Goal: Task Accomplishment & Management: Manage account settings

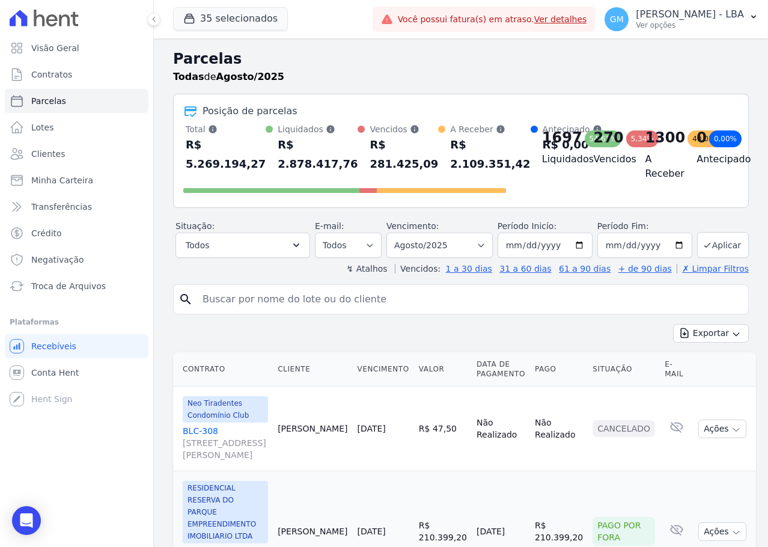
select select
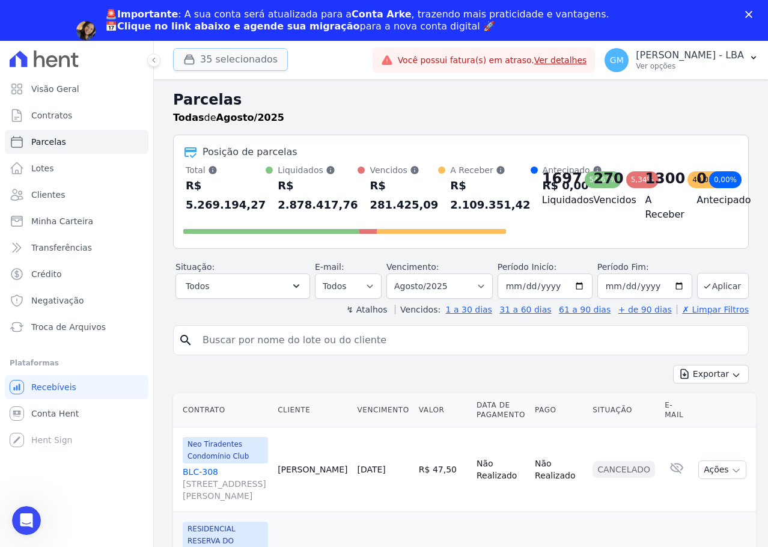
click at [260, 58] on button "35 selecionados" at bounding box center [230, 59] width 115 height 23
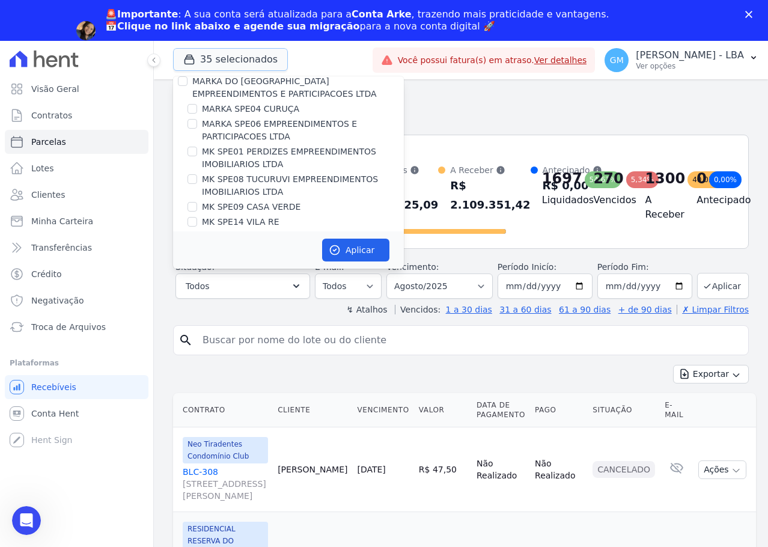
scroll to position [2017, 0]
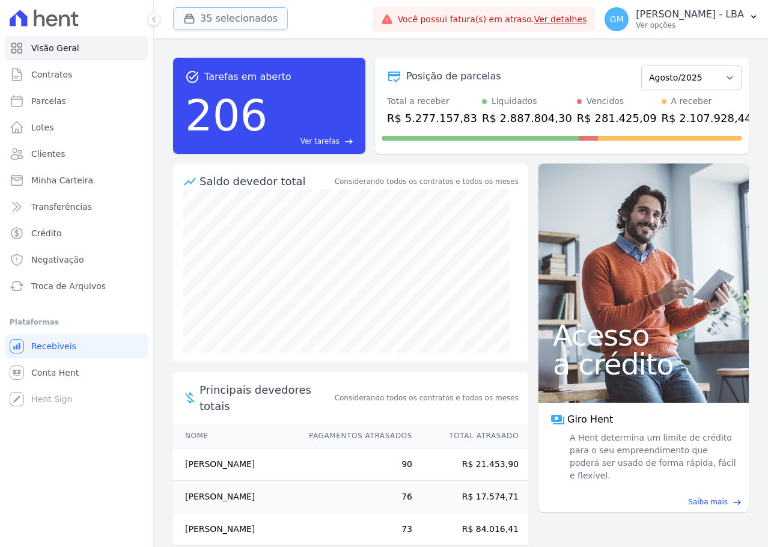
click at [224, 22] on button "35 selecionados" at bounding box center [230, 18] width 115 height 23
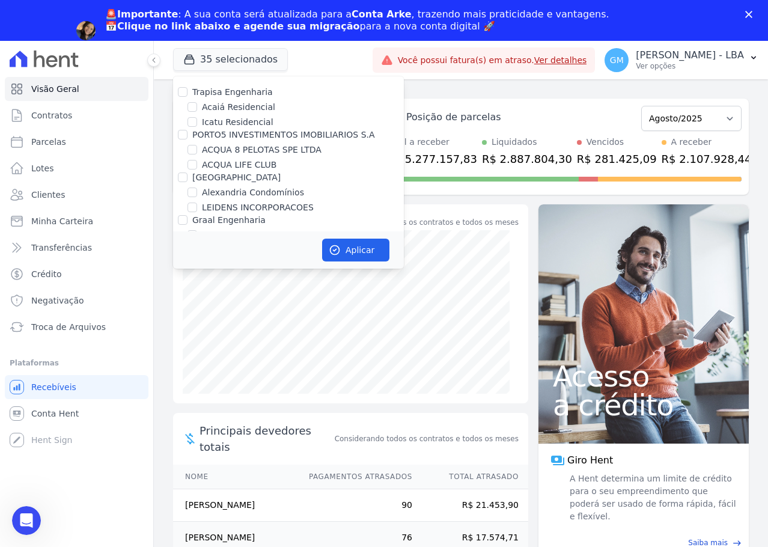
scroll to position [1239, 0]
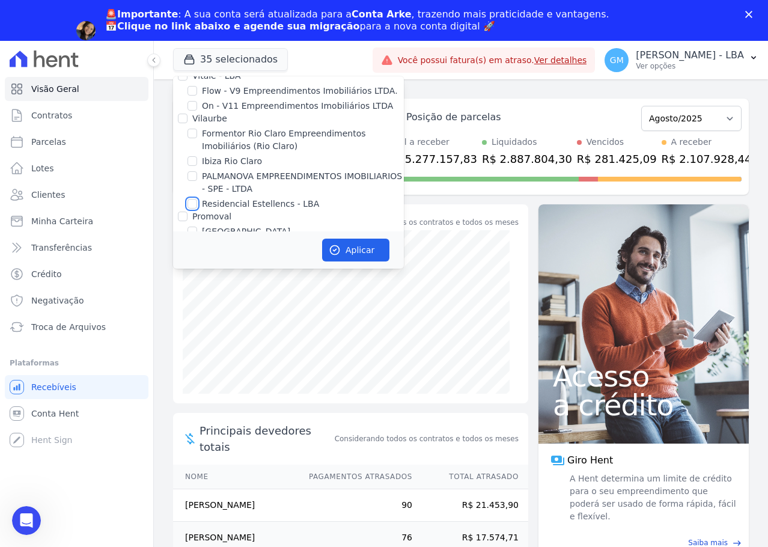
click at [192, 199] on input "Residencial Estellencs - LBA" at bounding box center [193, 204] width 10 height 10
checkbox input "true"
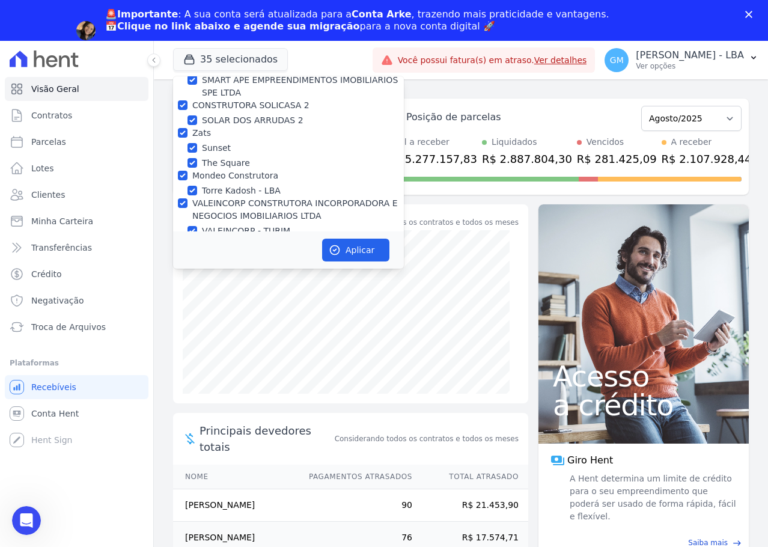
scroll to position [3039, 0]
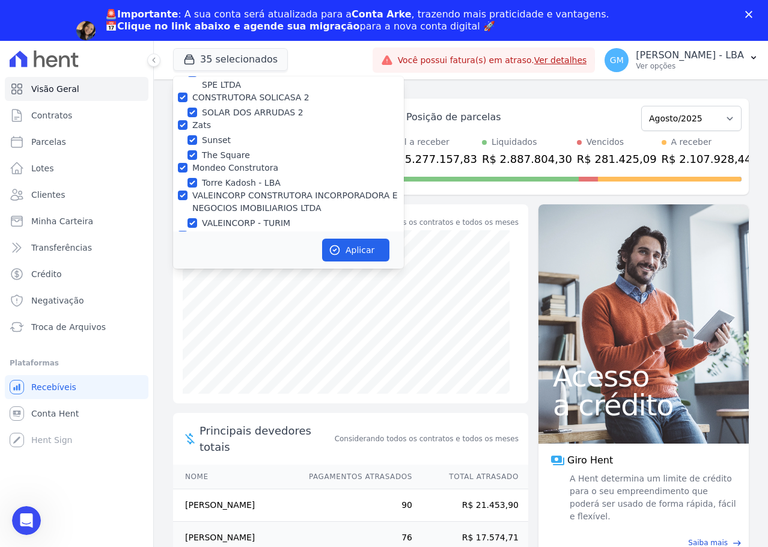
click at [183, 259] on input "MISTRA NEGOCIOS IMOBILIARIOS" at bounding box center [183, 264] width 10 height 10
checkbox input "false"
click at [185, 231] on input "Hent" at bounding box center [183, 236] width 10 height 10
checkbox input "false"
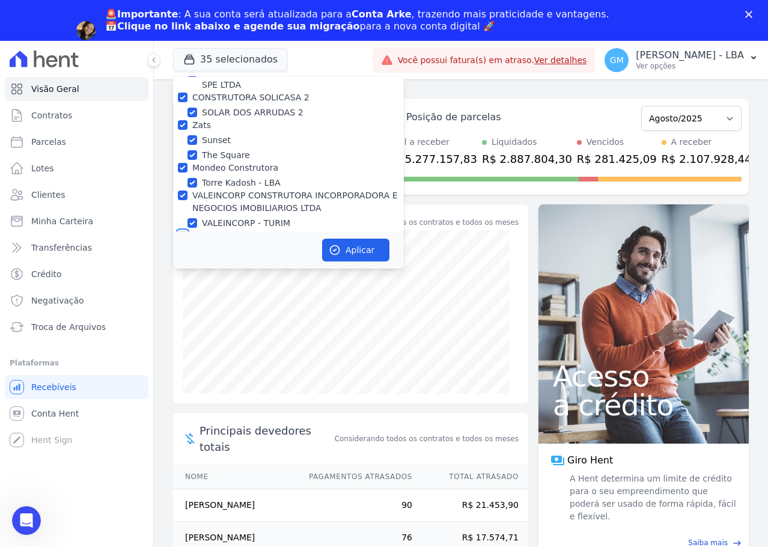
checkbox input "false"
click at [184, 189] on div at bounding box center [183, 195] width 10 height 12
click at [182, 163] on input "Mondeo Construtora" at bounding box center [183, 168] width 10 height 10
checkbox input "false"
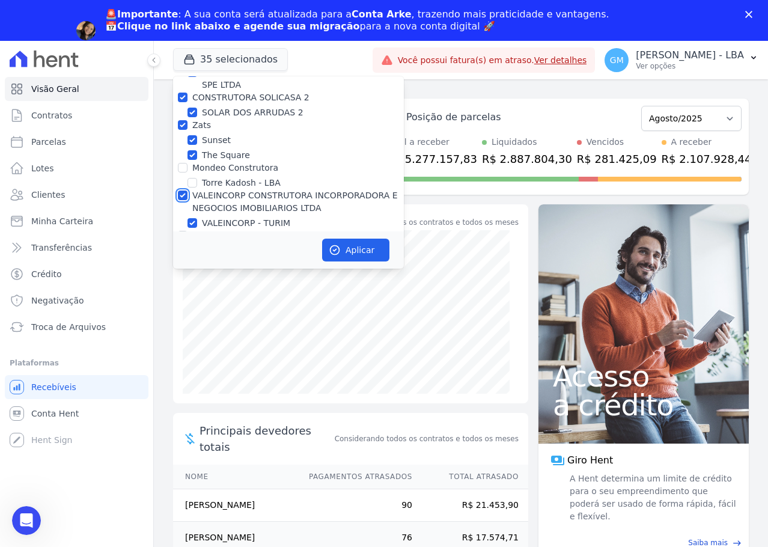
click at [179, 191] on input "VALEINCORP CONSTRUTORA INCORPORADORA E NEGOCIOS IMOBILIARIOS LTDA" at bounding box center [183, 196] width 10 height 10
checkbox input "false"
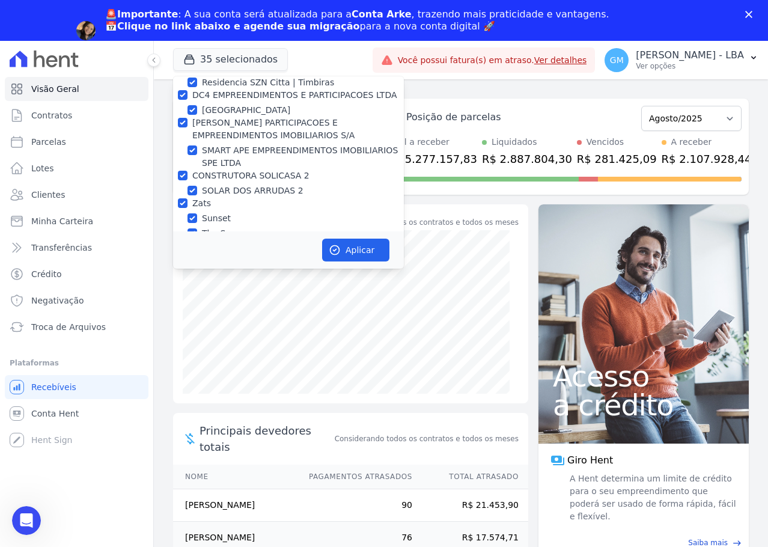
scroll to position [2919, 0]
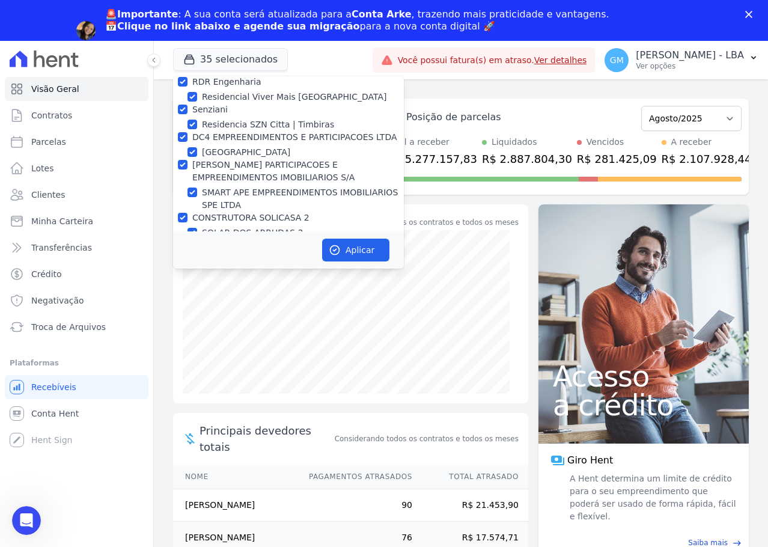
click at [186, 239] on div "Zats" at bounding box center [288, 245] width 231 height 13
click at [183, 213] on input "CONSTRUTORA SOLICASA 2" at bounding box center [183, 218] width 10 height 10
checkbox input "false"
click at [182, 241] on input "Zats" at bounding box center [183, 246] width 10 height 10
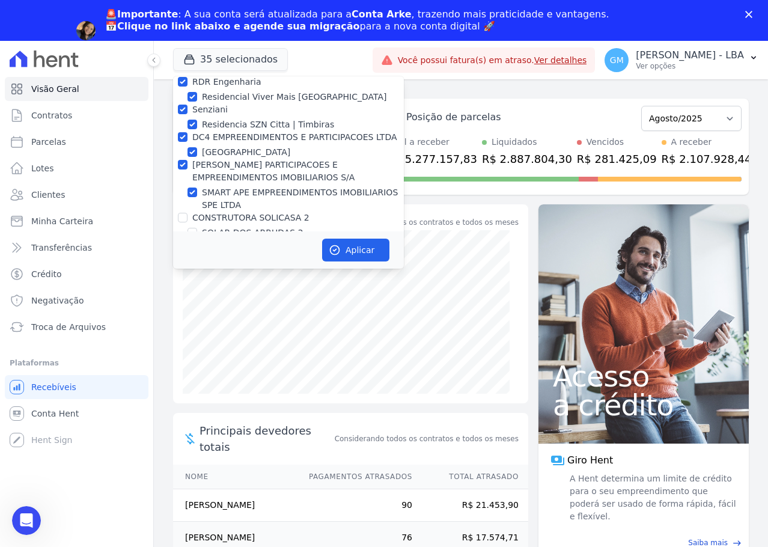
checkbox input "false"
click at [181, 160] on input "[PERSON_NAME] PARTICIPACOES E EMPREENDIMENTOS IMOBILIARIOS S/A" at bounding box center [183, 165] width 10 height 10
checkbox input "false"
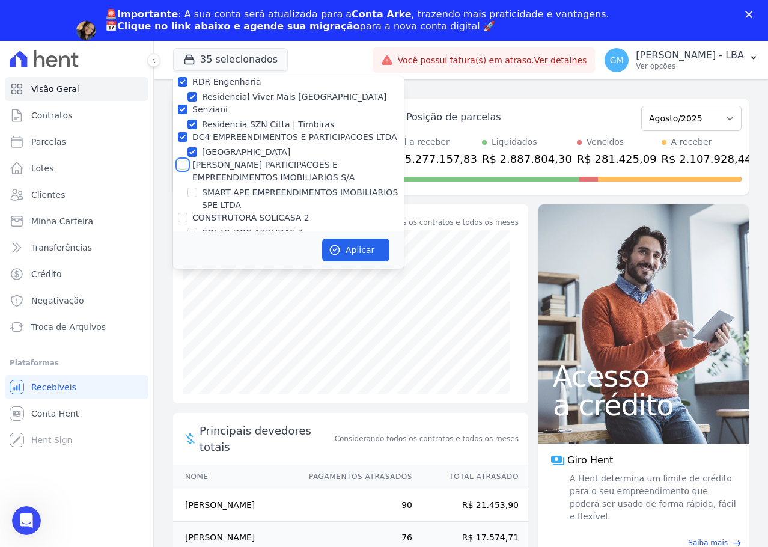
checkbox input "false"
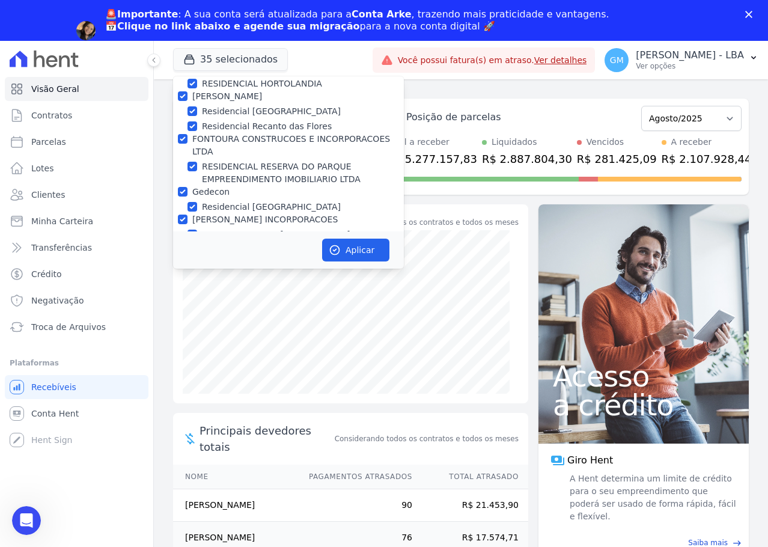
scroll to position [2738, 0]
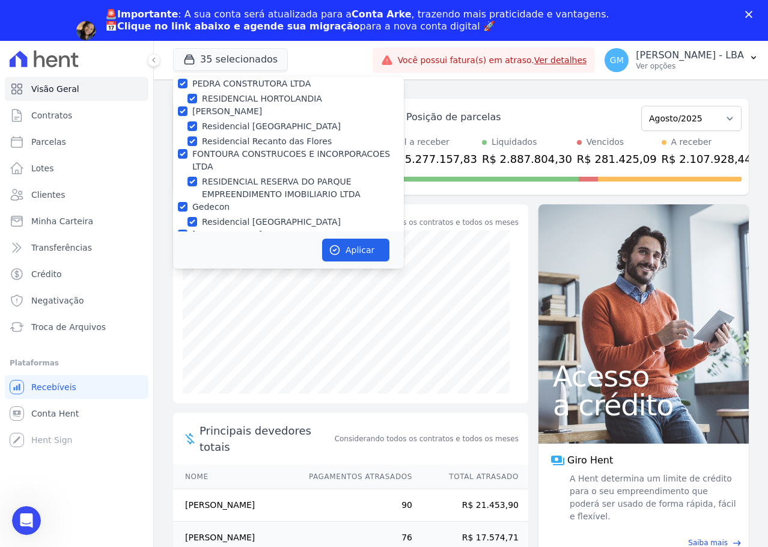
drag, startPoint x: 185, startPoint y: 226, endPoint x: 182, endPoint y: 203, distance: 23.6
click at [185, 285] on input "Senziani" at bounding box center [183, 290] width 10 height 10
checkbox input "false"
click at [182, 257] on input "RDR Engenharia" at bounding box center [183, 262] width 10 height 10
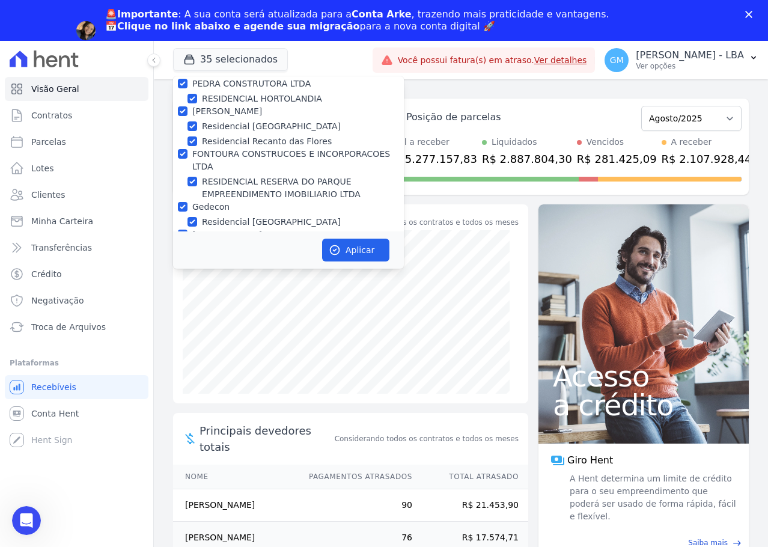
checkbox input "false"
click at [182, 216] on div "Residencial [GEOGRAPHIC_DATA]" at bounding box center [288, 222] width 231 height 13
click at [182, 176] on div "RESIDENCIAL RESERVA DO PARQUE EMPREENDIMENTO IMOBILIARIO LTDA" at bounding box center [288, 188] width 231 height 25
click at [181, 202] on input "Gedecon" at bounding box center [183, 207] width 10 height 10
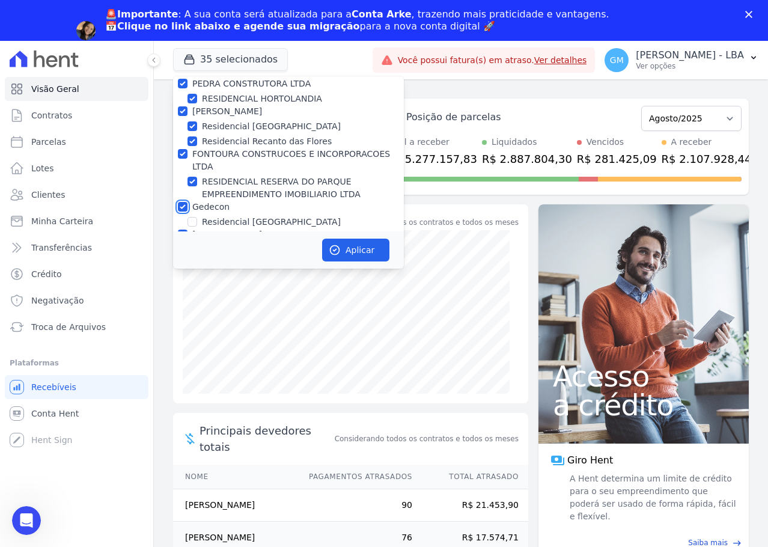
checkbox input "false"
click at [181, 230] on input "[PERSON_NAME] INCORPORACOES" at bounding box center [183, 235] width 10 height 10
checkbox input "false"
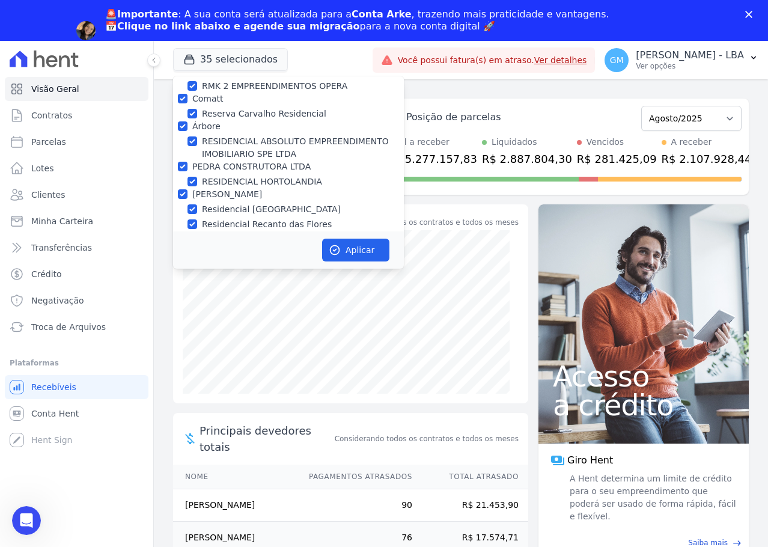
scroll to position [2618, 0]
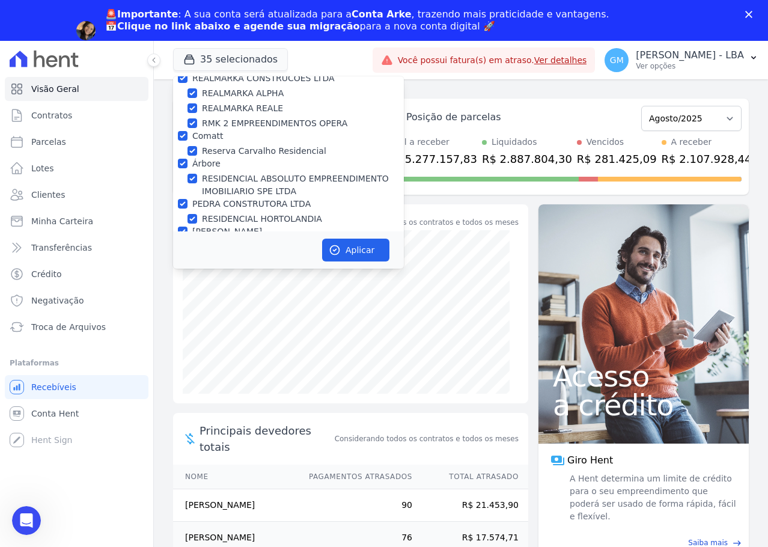
click at [186, 269] on input "FONTOURA CONSTRUCOES E INCORPORACOES LTDA" at bounding box center [183, 274] width 10 height 10
checkbox input "false"
click at [183, 227] on input "[PERSON_NAME]" at bounding box center [183, 232] width 10 height 10
checkbox input "false"
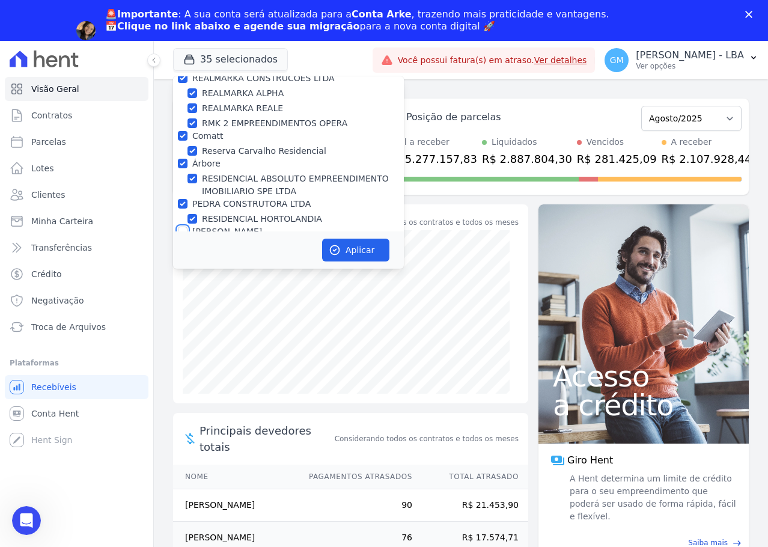
checkbox input "false"
click at [189, 198] on div "PEDRA CONSTRUTORA LTDA" at bounding box center [288, 204] width 231 height 13
click at [184, 159] on input "Árbore" at bounding box center [183, 164] width 10 height 10
checkbox input "false"
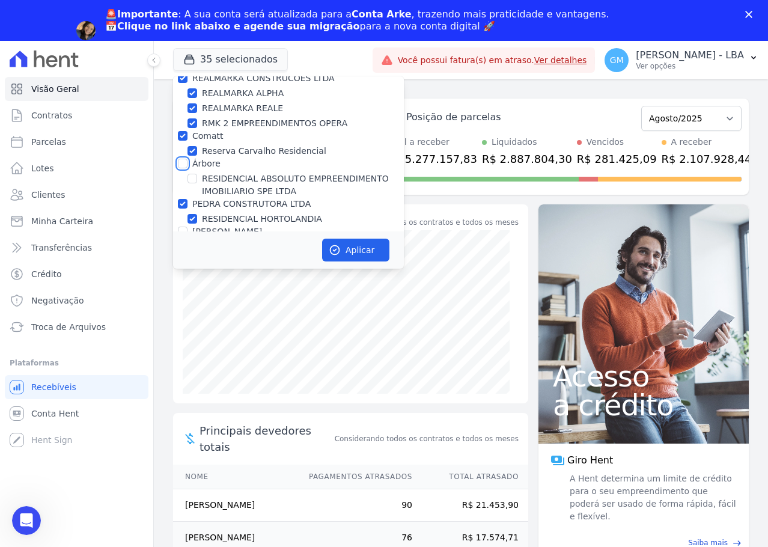
checkbox input "false"
click at [185, 199] on input "PEDRA CONSTRUTORA LTDA" at bounding box center [183, 204] width 10 height 10
checkbox input "false"
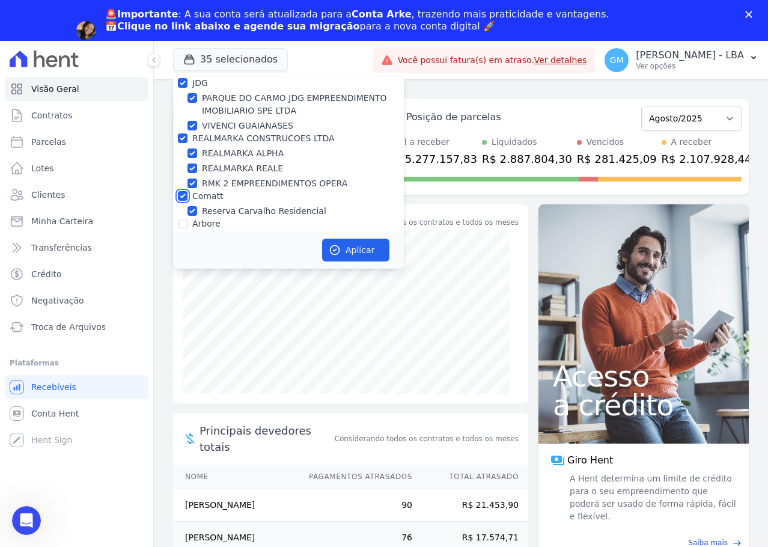
click at [183, 191] on input "Comatt" at bounding box center [183, 196] width 10 height 10
checkbox input "false"
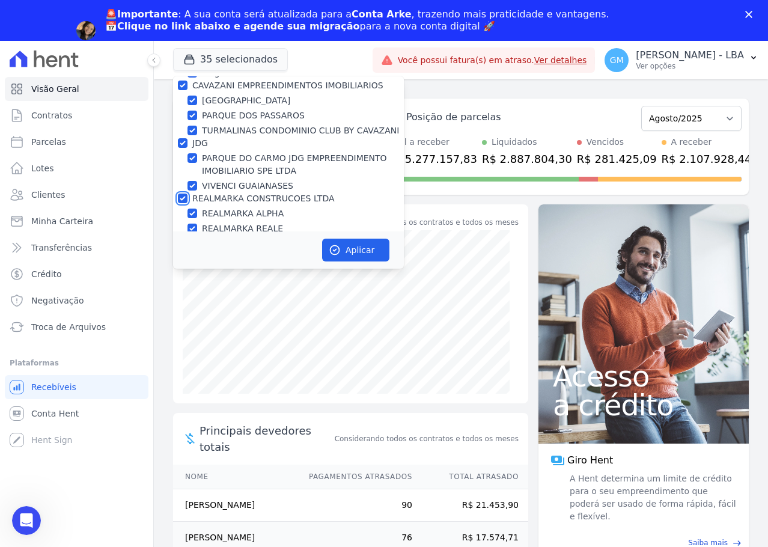
click at [184, 194] on input "REALMARKA CONSTRUCOES LTDA" at bounding box center [183, 199] width 10 height 10
checkbox input "false"
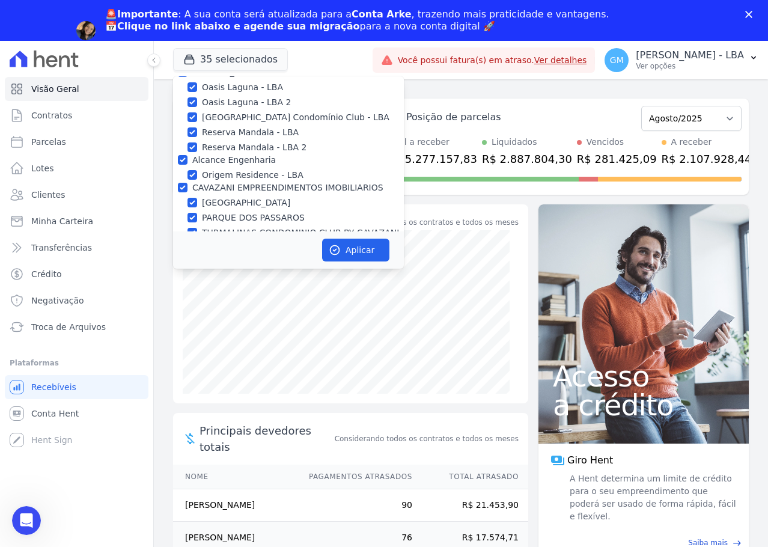
scroll to position [2377, 0]
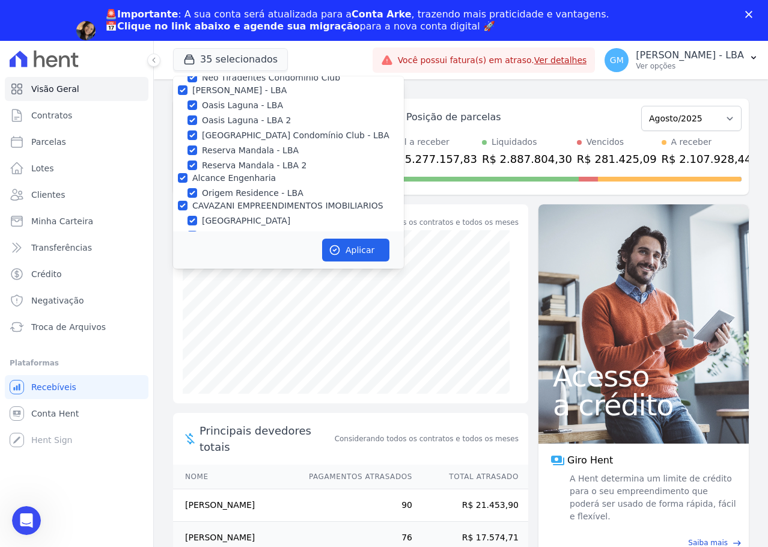
click at [186, 259] on input "JDG" at bounding box center [183, 264] width 10 height 10
checkbox input "false"
click at [179, 201] on input "CAVAZANI EMPREENDIMENTOS IMOBILIARIOS" at bounding box center [183, 206] width 10 height 10
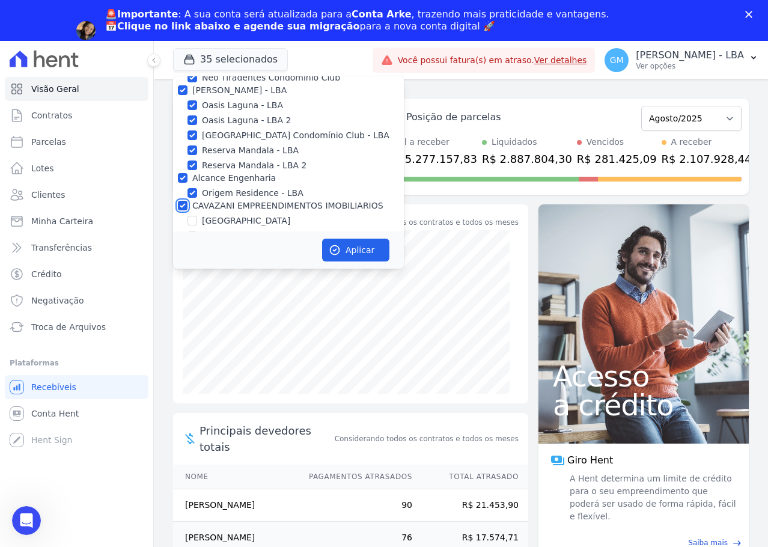
checkbox input "false"
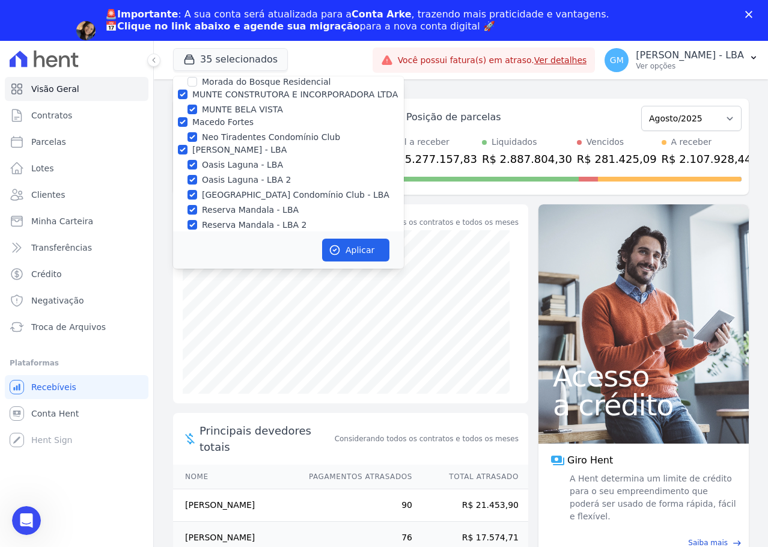
scroll to position [2317, 0]
click at [182, 233] on input "Alcance Engenharia" at bounding box center [183, 238] width 10 height 10
checkbox input "false"
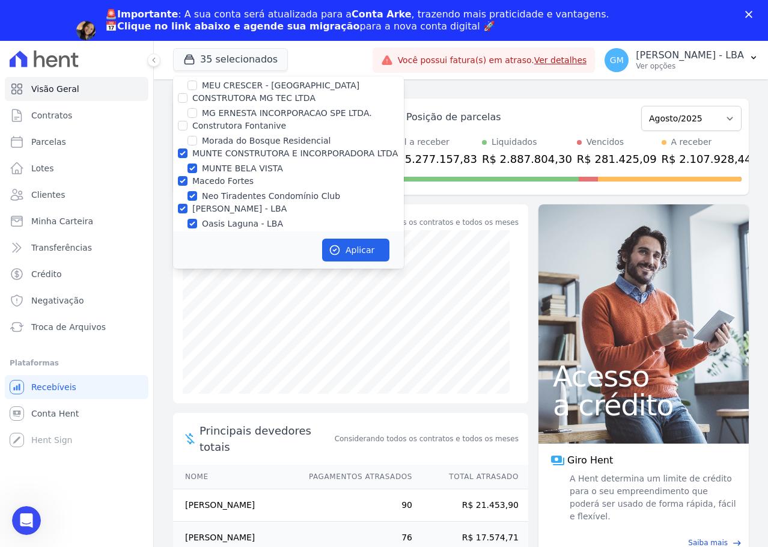
scroll to position [2257, 0]
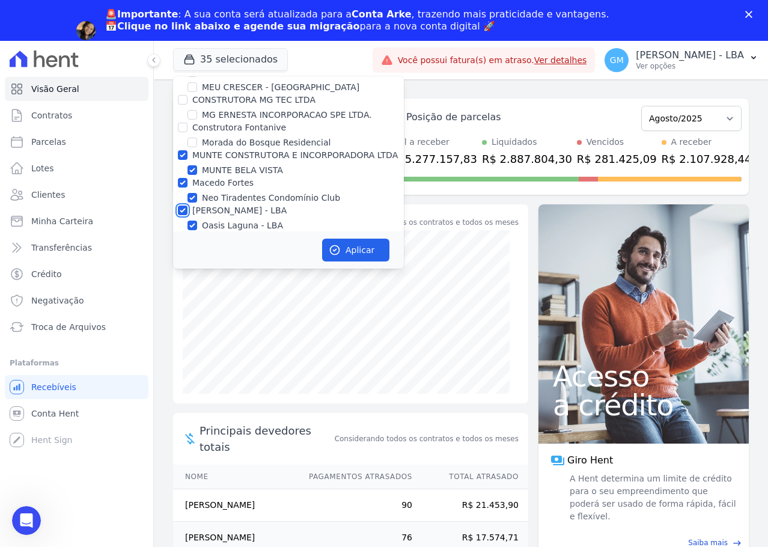
click at [183, 206] on input "[PERSON_NAME] - LBA" at bounding box center [183, 211] width 10 height 10
checkbox input "false"
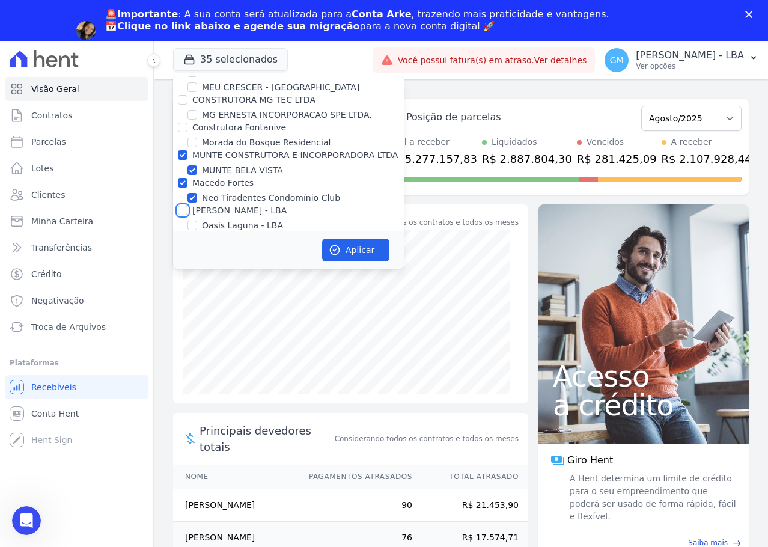
checkbox input "false"
click at [180, 178] on input "Macedo Fortes" at bounding box center [183, 183] width 10 height 10
checkbox input "false"
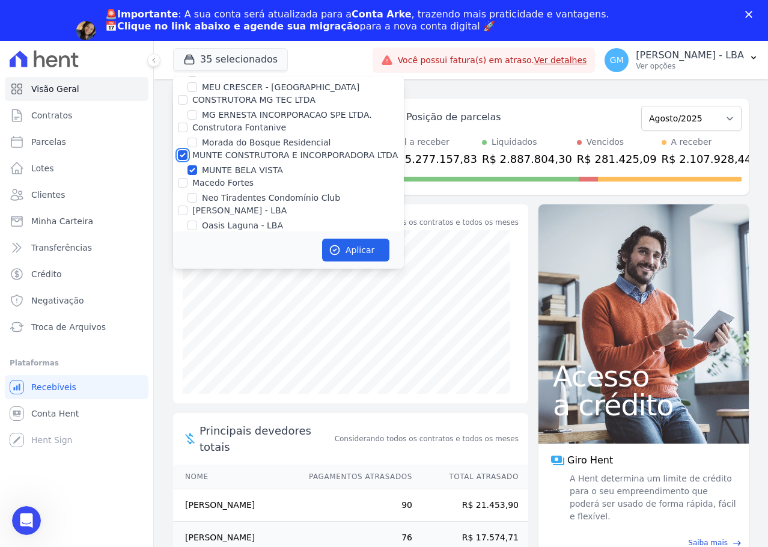
drag, startPoint x: 182, startPoint y: 91, endPoint x: 189, endPoint y: 141, distance: 49.9
click at [182, 150] on input "MUNTE CONSTRUTORA E INCORPORADORA LTDA" at bounding box center [183, 155] width 10 height 10
checkbox input "false"
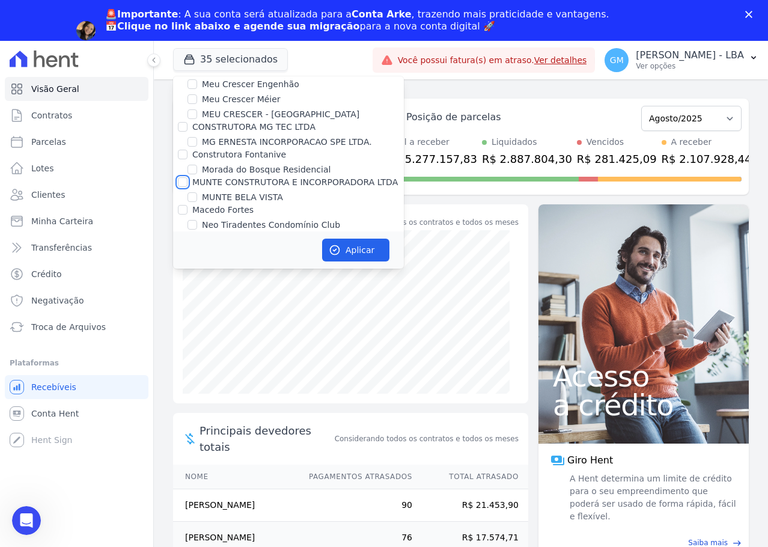
scroll to position [2197, 0]
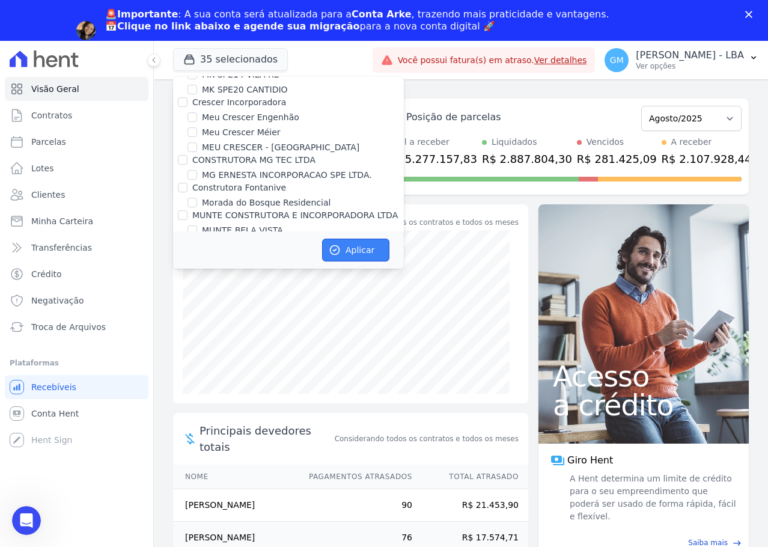
click at [356, 249] on button "Aplicar" at bounding box center [355, 250] width 67 height 23
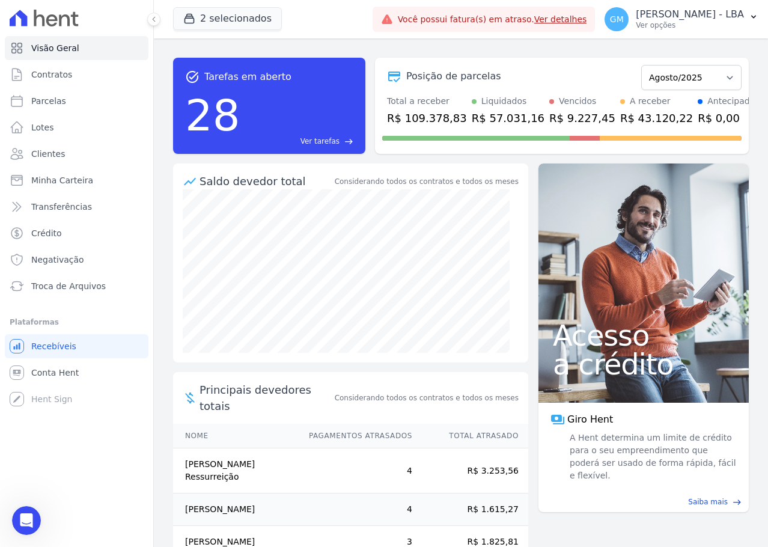
scroll to position [0, 0]
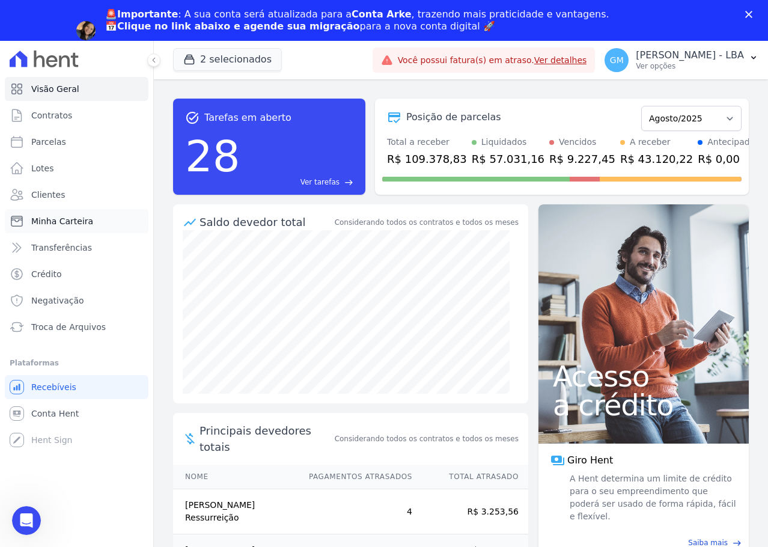
click at [102, 227] on link "Minha Carteira" at bounding box center [77, 221] width 144 height 24
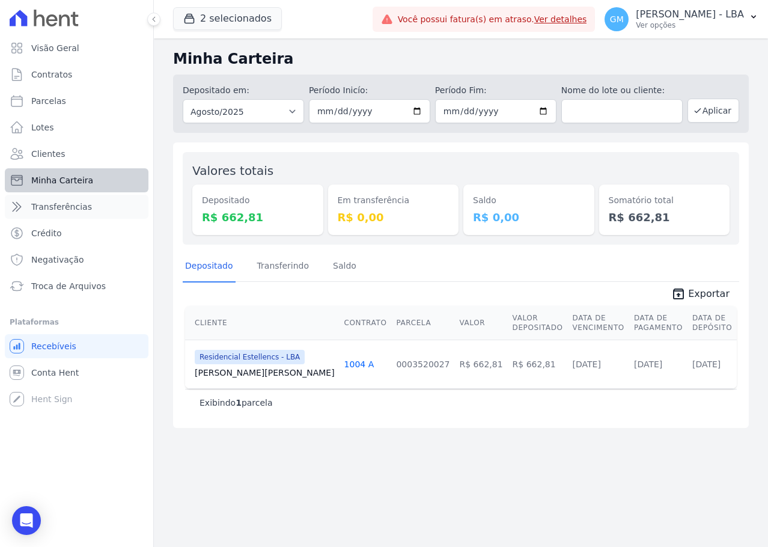
click at [102, 206] on ul "Visão Geral Contratos Parcelas Lotes Clientes Minha Carteira Transferências Cré…" at bounding box center [77, 167] width 144 height 262
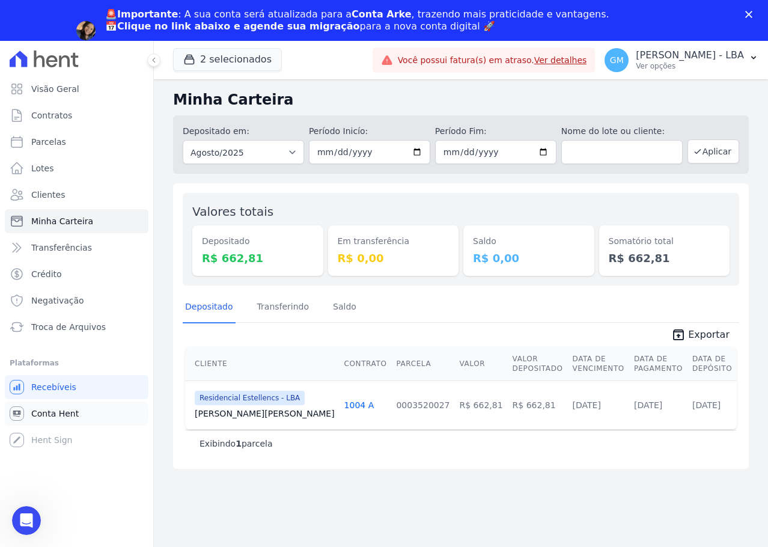
click at [57, 419] on span "Conta Hent" at bounding box center [55, 414] width 48 height 12
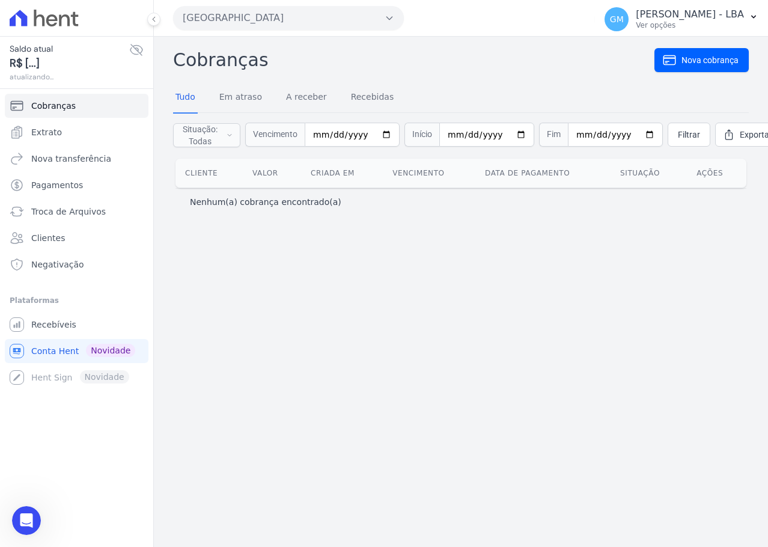
drag, startPoint x: 61, startPoint y: 417, endPoint x: 628, endPoint y: 389, distance: 567.7
click at [630, 390] on div "Cobranças Nova cobrança Tudo Em atraso A receber Recebidas Situação: Todas Em a…" at bounding box center [461, 292] width 614 height 510
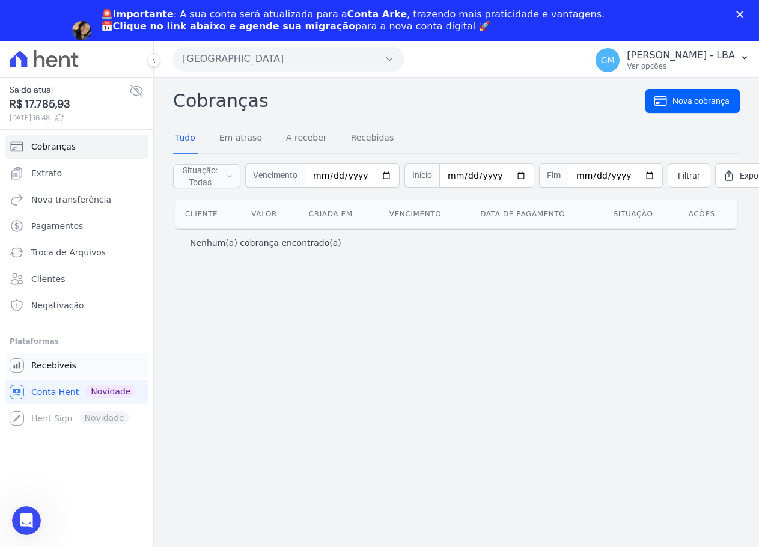
click at [57, 361] on span "Recebíveis" at bounding box center [53, 366] width 45 height 12
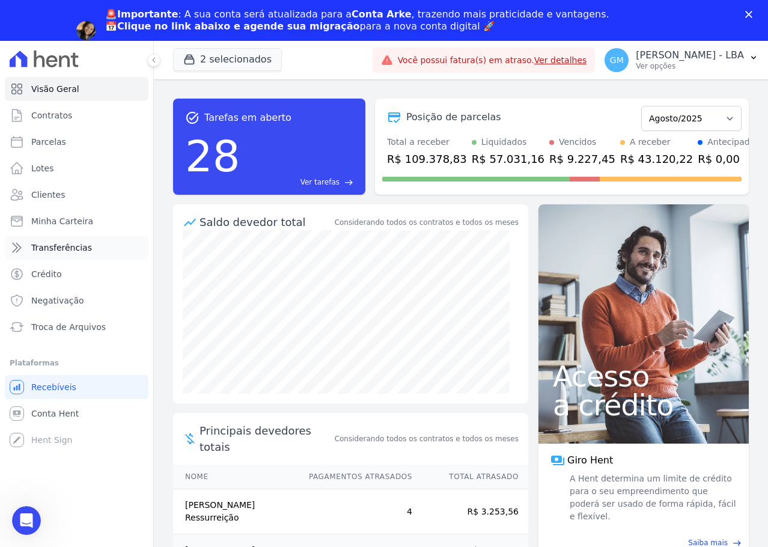
click at [81, 242] on span "Transferências" at bounding box center [61, 248] width 61 height 12
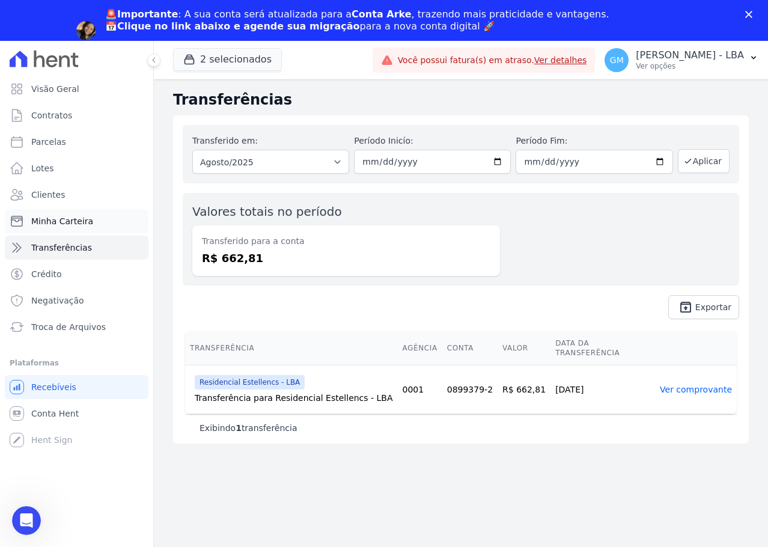
click at [88, 218] on link "Minha Carteira" at bounding box center [77, 221] width 144 height 24
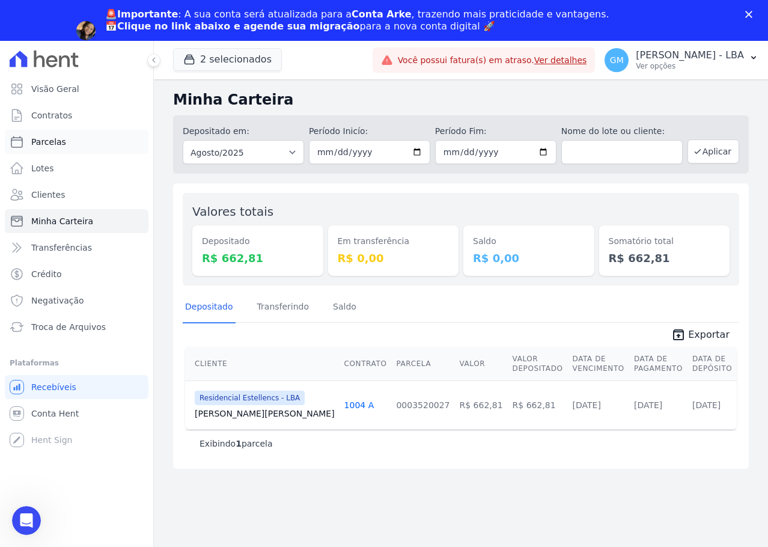
click at [113, 150] on link "Parcelas" at bounding box center [77, 142] width 144 height 24
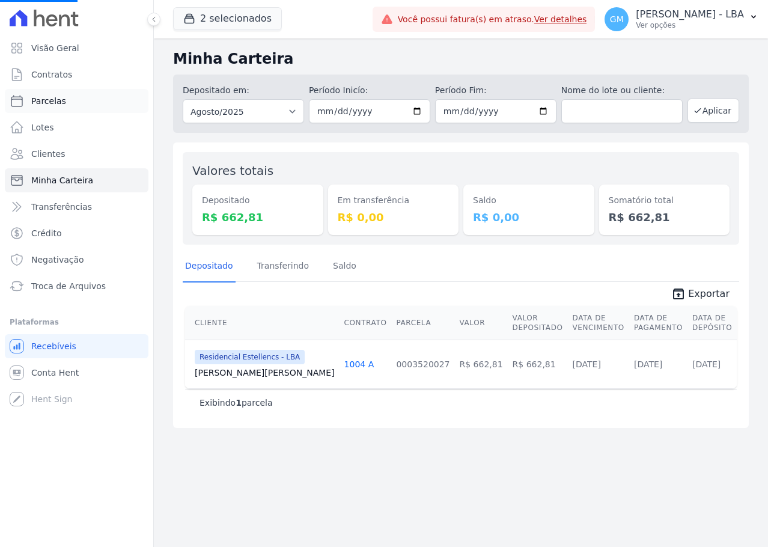
select select
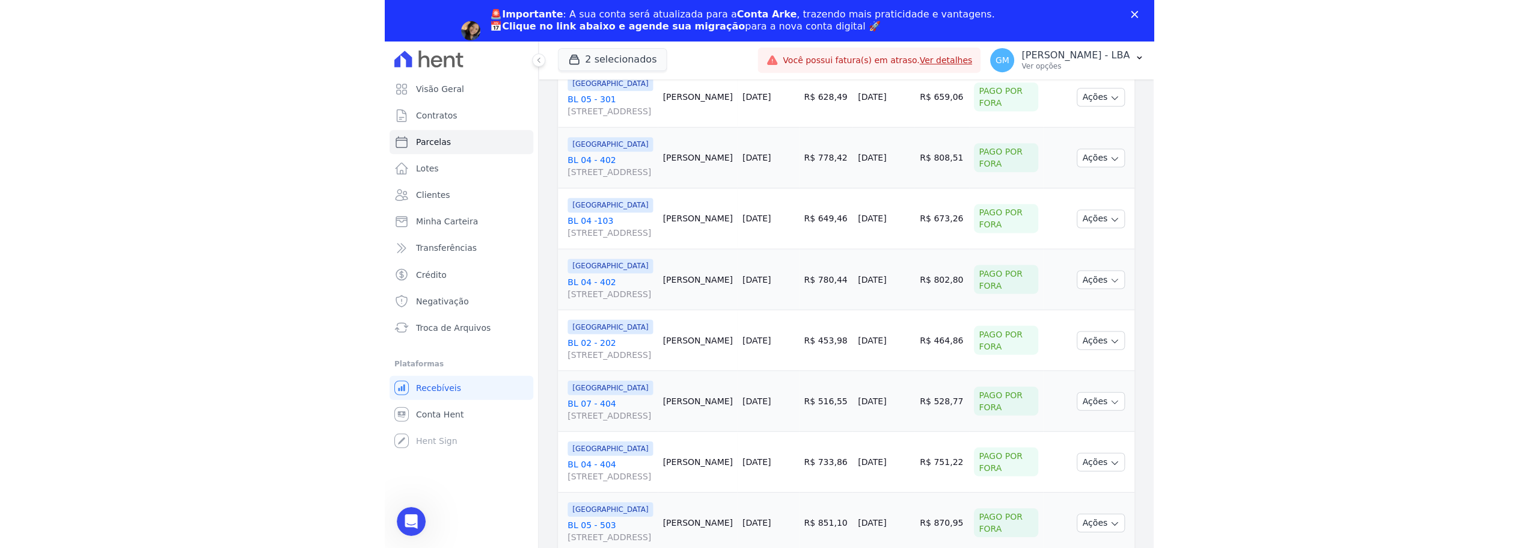
scroll to position [332, 0]
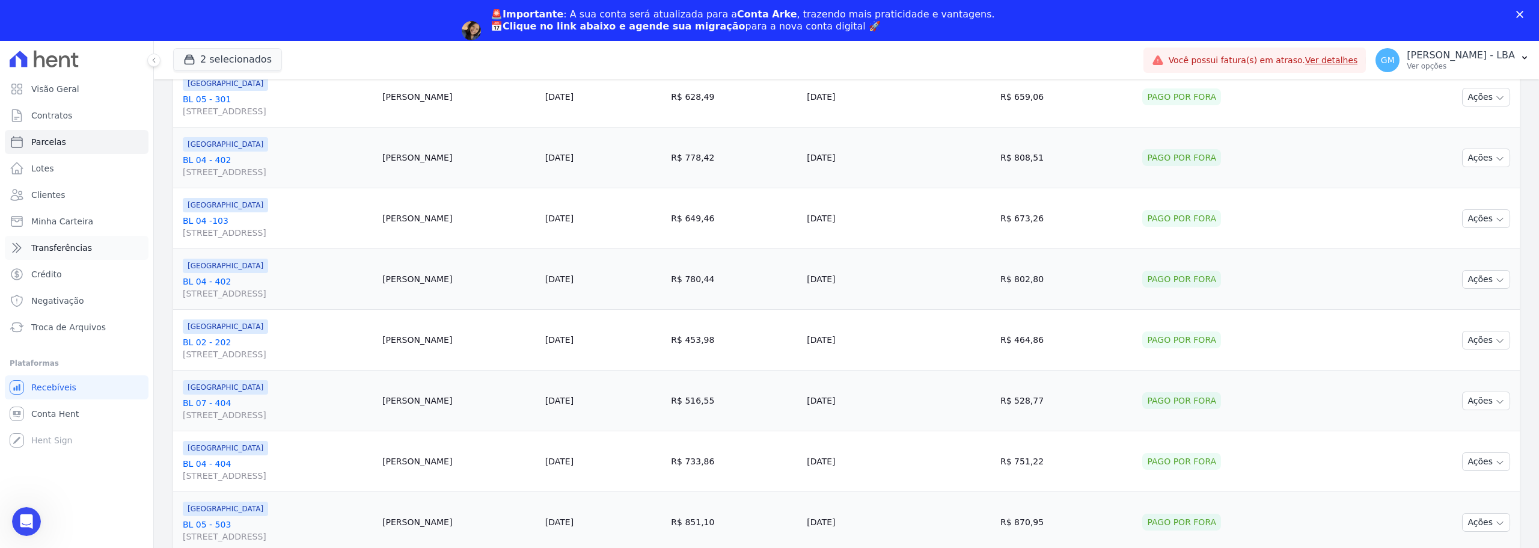
click at [73, 247] on span "Transferências" at bounding box center [61, 248] width 61 height 12
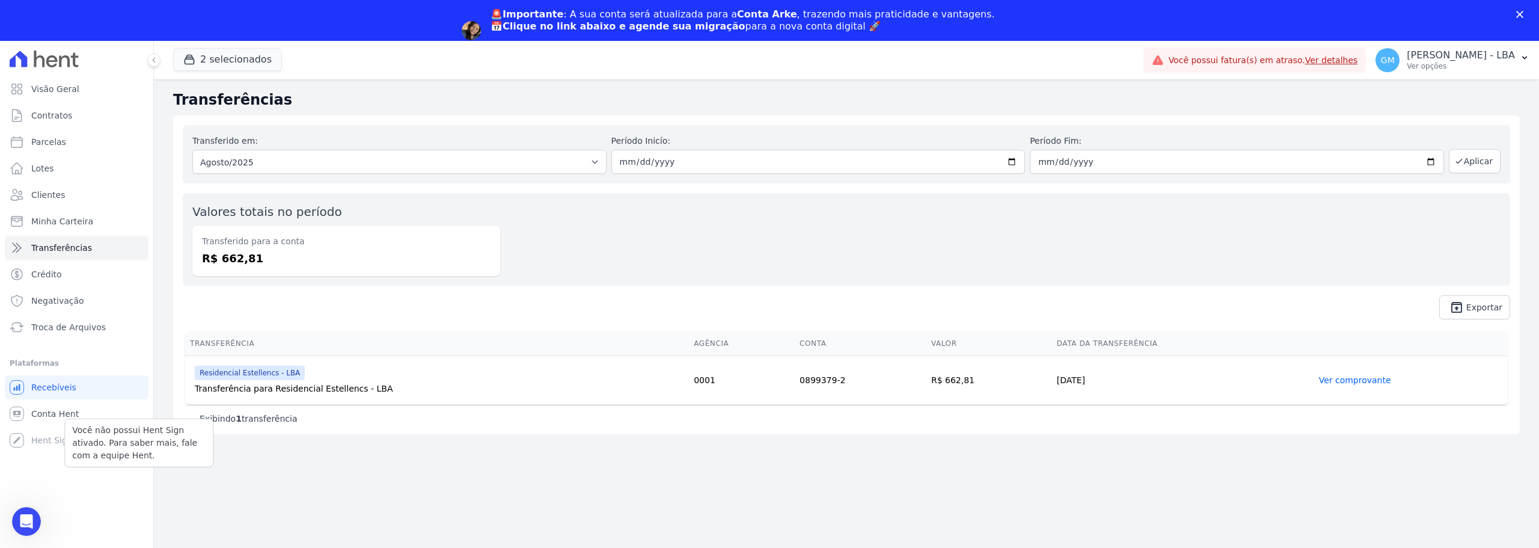
click at [108, 418] on div "Você não possui Hent Sign ativado. Para saber mais, fale com a equipe Hent." at bounding box center [138, 442] width 149 height 49
click at [79, 415] on link "Conta Hent" at bounding box center [77, 414] width 144 height 24
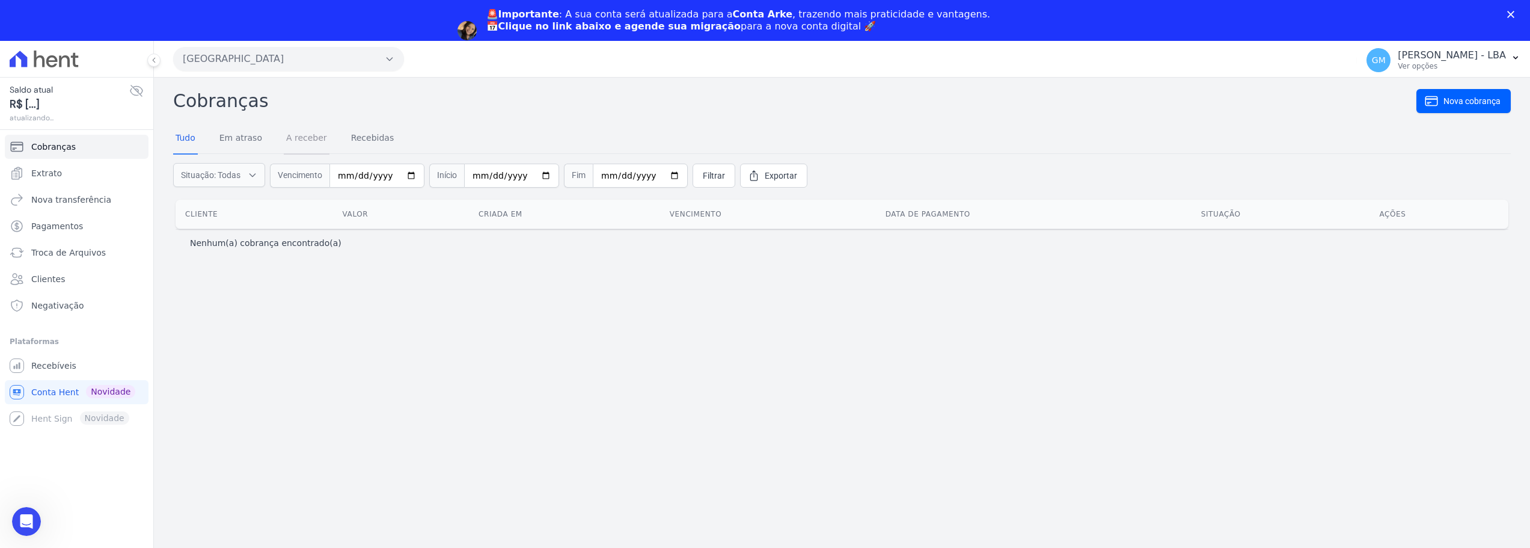
click at [306, 143] on link "A receber" at bounding box center [307, 138] width 46 height 31
click at [142, 93] on icon at bounding box center [136, 90] width 12 height 11
click at [142, 93] on icon at bounding box center [136, 91] width 12 height 9
click at [72, 176] on link "Extrato" at bounding box center [77, 173] width 144 height 24
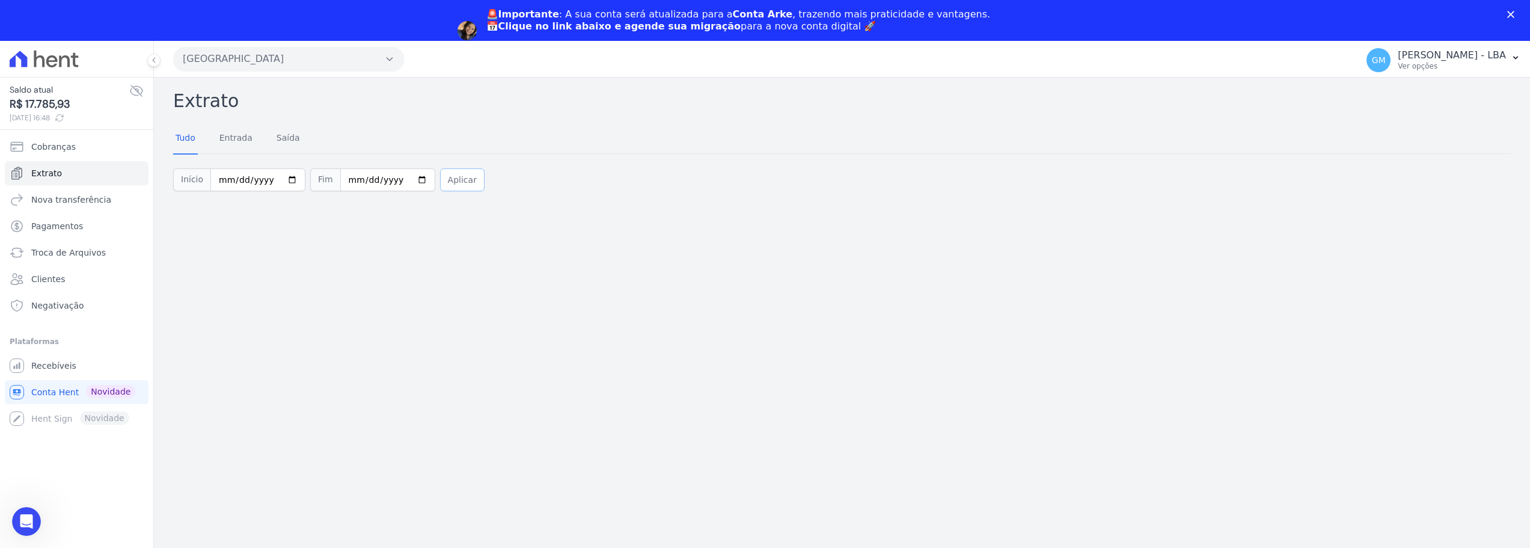
click at [451, 182] on button "Aplicar" at bounding box center [462, 179] width 44 height 23
click at [139, 51] on div "Saldo atual R$ 17.785,93 21/08/2025, 16:49 Cobranças Extrato Nova transferência…" at bounding box center [76, 315] width 153 height 548
click at [135, 88] on icon at bounding box center [136, 91] width 14 height 14
click at [248, 144] on link "Entrada" at bounding box center [236, 138] width 38 height 31
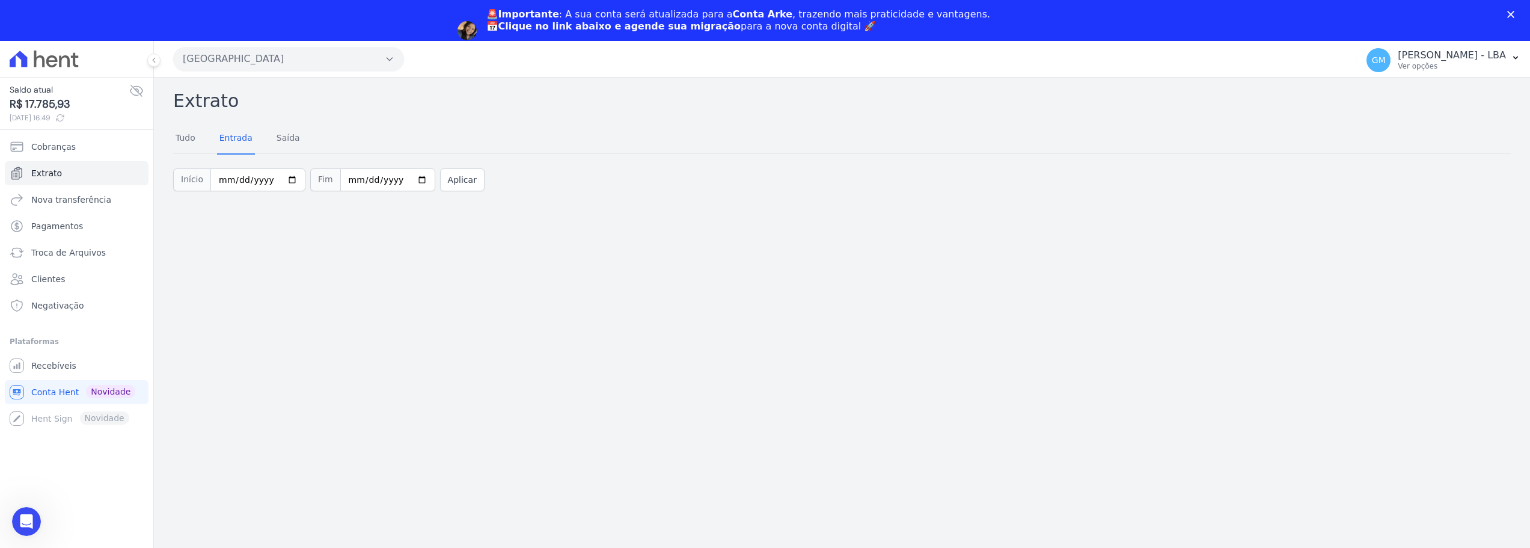
click at [459, 144] on div "Tudo Entrada Saída" at bounding box center [842, 138] width 1338 height 29
click at [449, 175] on button "Aplicar" at bounding box center [462, 179] width 44 height 23
click at [158, 61] on button at bounding box center [153, 60] width 13 height 13
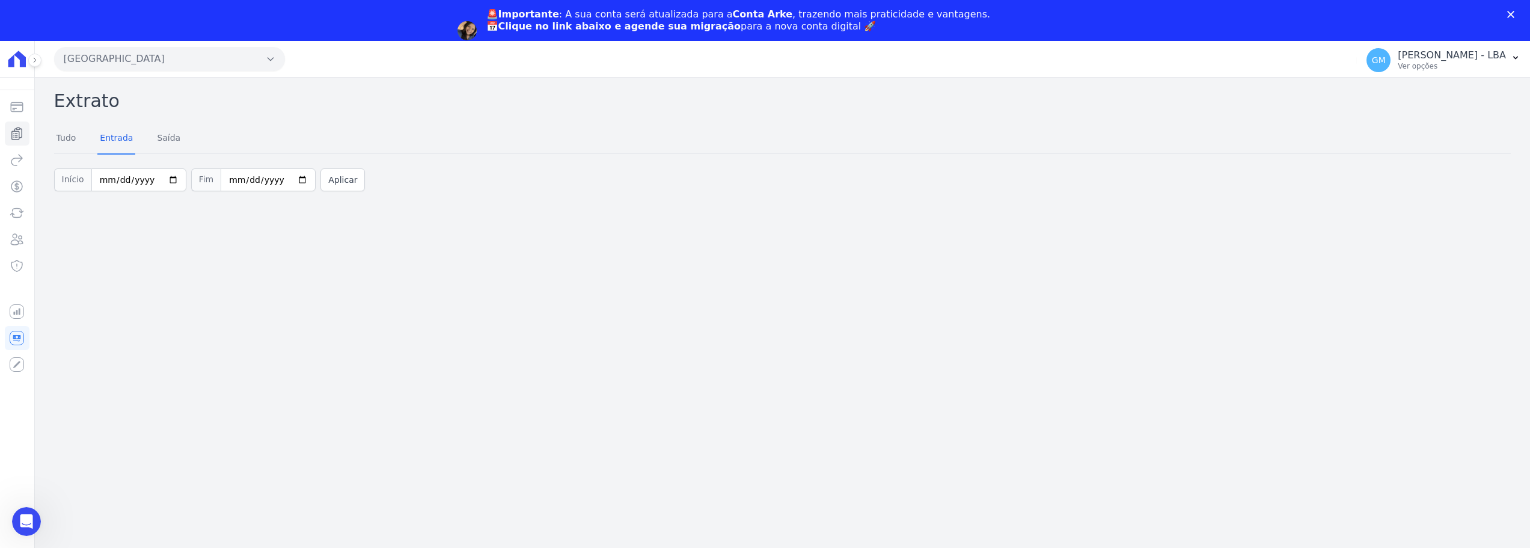
click at [19, 63] on icon at bounding box center [17, 59] width 25 height 17
click at [37, 59] on icon at bounding box center [34, 60] width 7 height 7
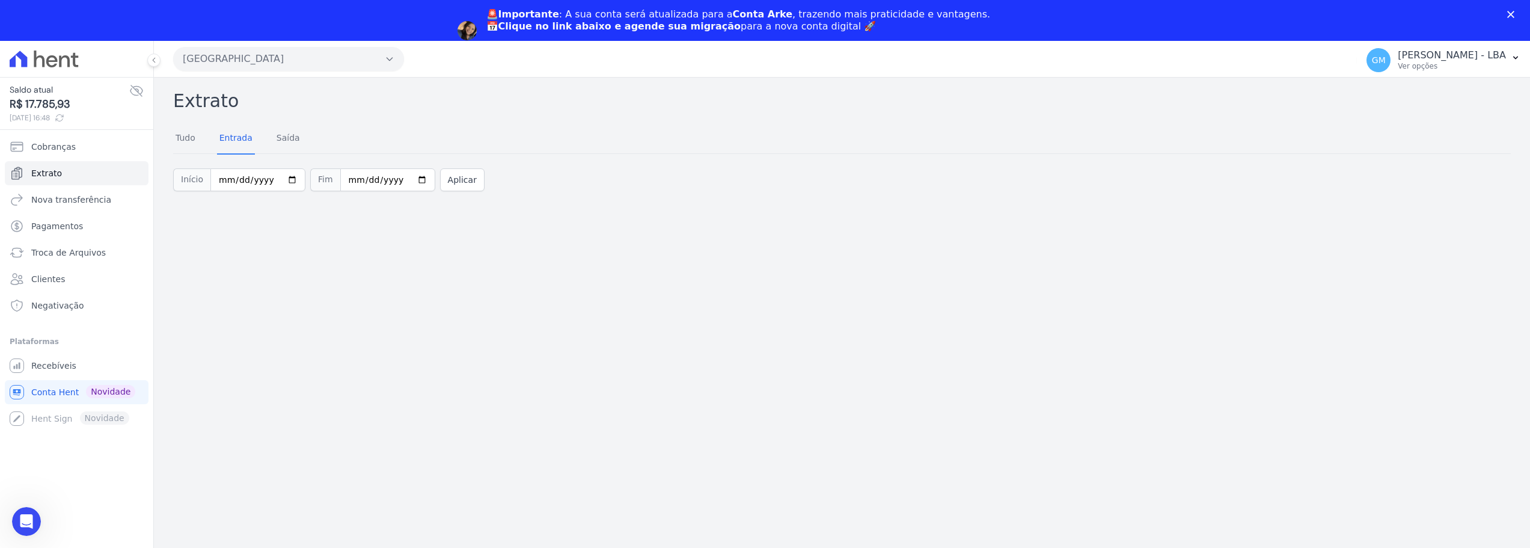
click at [118, 60] on div at bounding box center [77, 59] width 144 height 36
click at [282, 78] on div "Extrato Tudo Entrada [GEOGRAPHIC_DATA] Início [DATE] Fim [DATE] Aplicar" at bounding box center [842, 333] width 1376 height 511
click at [306, 66] on button "[GEOGRAPHIC_DATA]" at bounding box center [288, 59] width 231 height 24
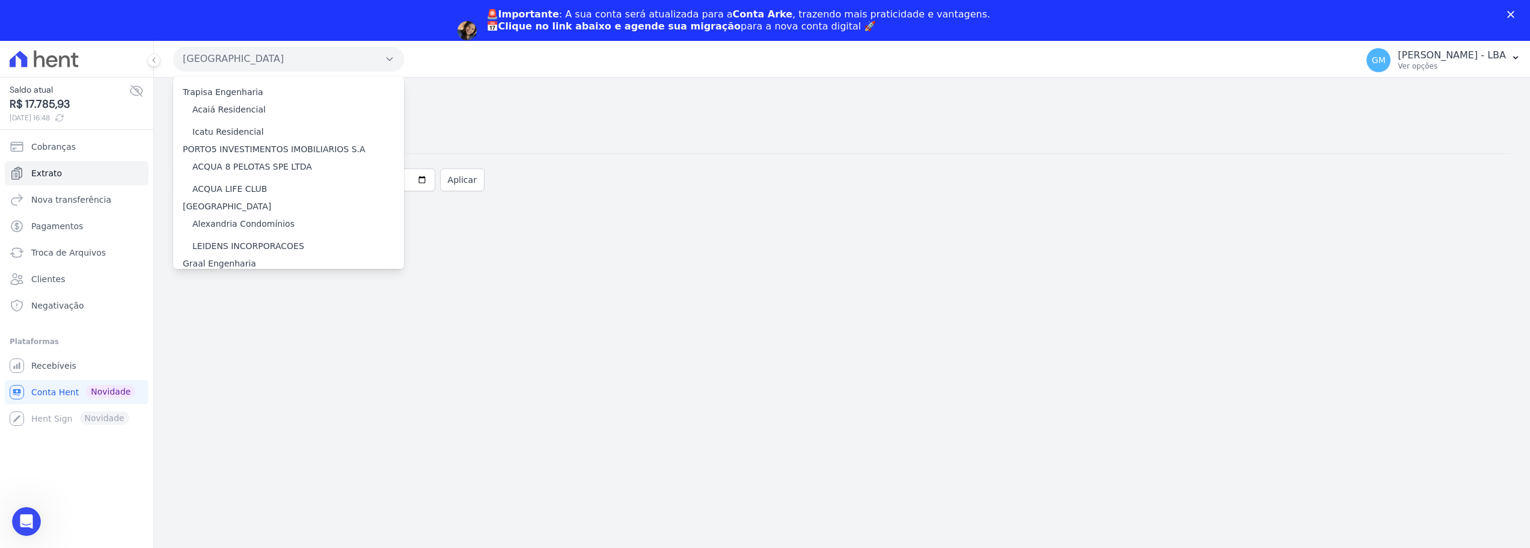
scroll to position [2020, 0]
click at [299, 216] on label "Viva Suzano Fase 2 - B01/B02/B03" at bounding box center [264, 222] width 144 height 13
click at [0, 0] on input "Viva Suzano Fase 2 - B01/B02/B03" at bounding box center [0, 0] width 0 height 0
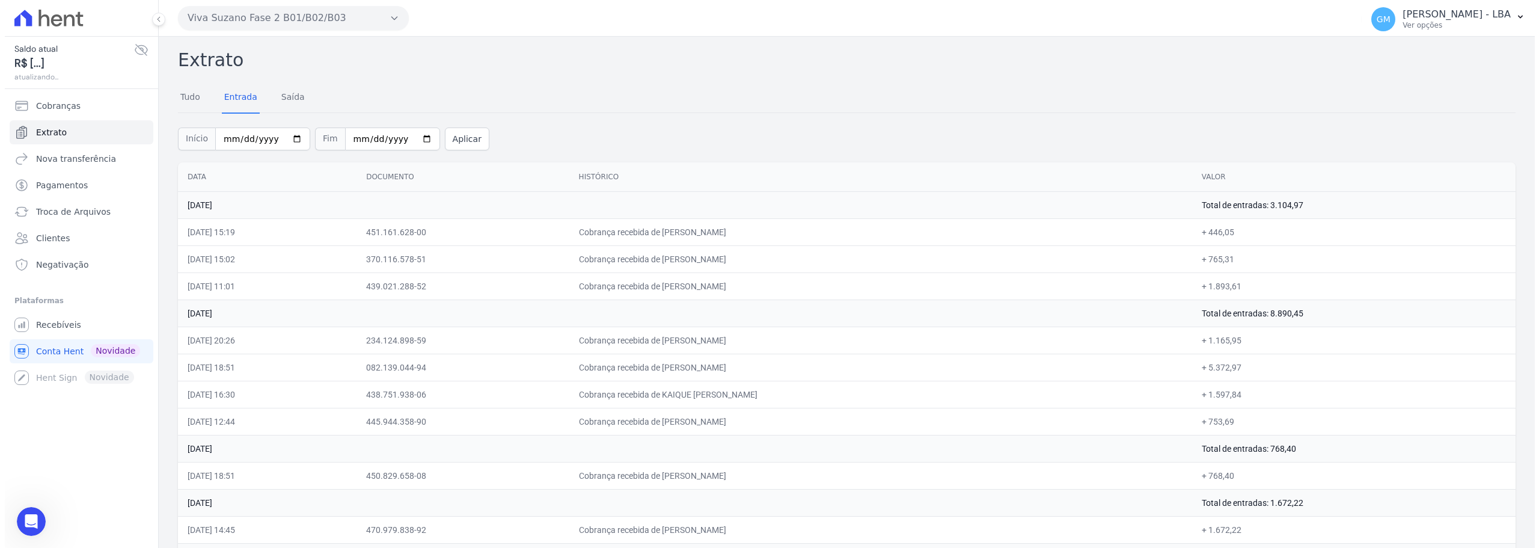
scroll to position [0, 0]
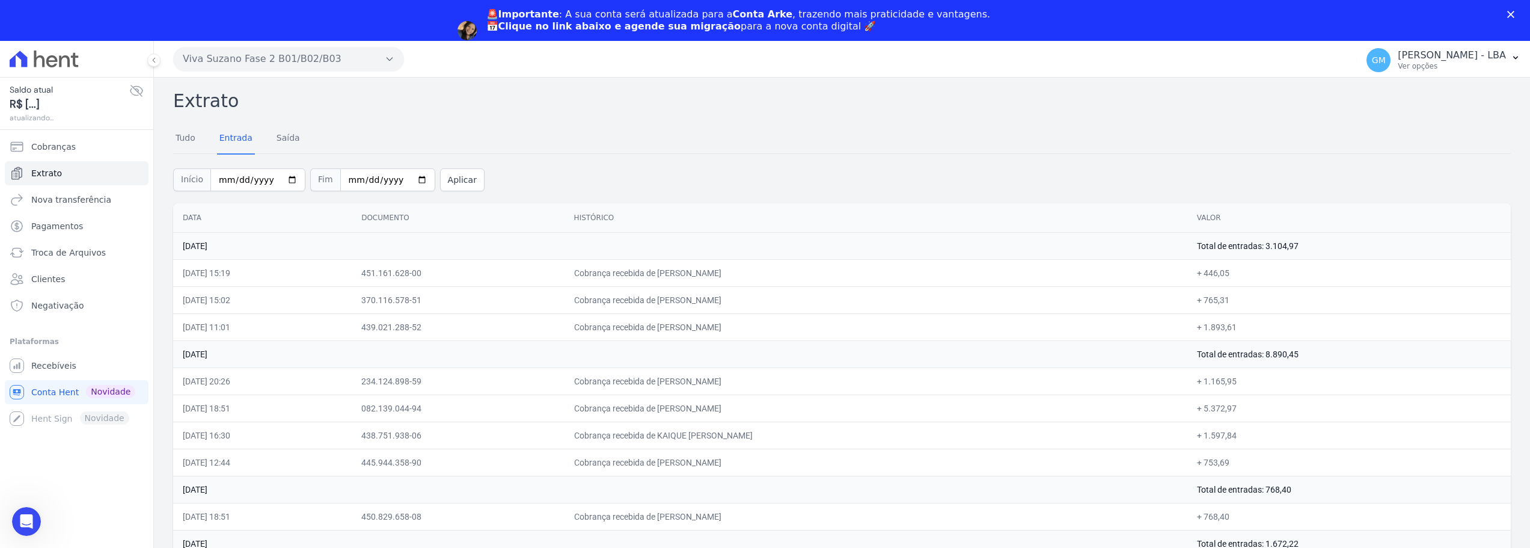
click at [140, 91] on icon at bounding box center [136, 91] width 14 height 14
click at [48, 370] on span "Recebíveis" at bounding box center [53, 366] width 45 height 12
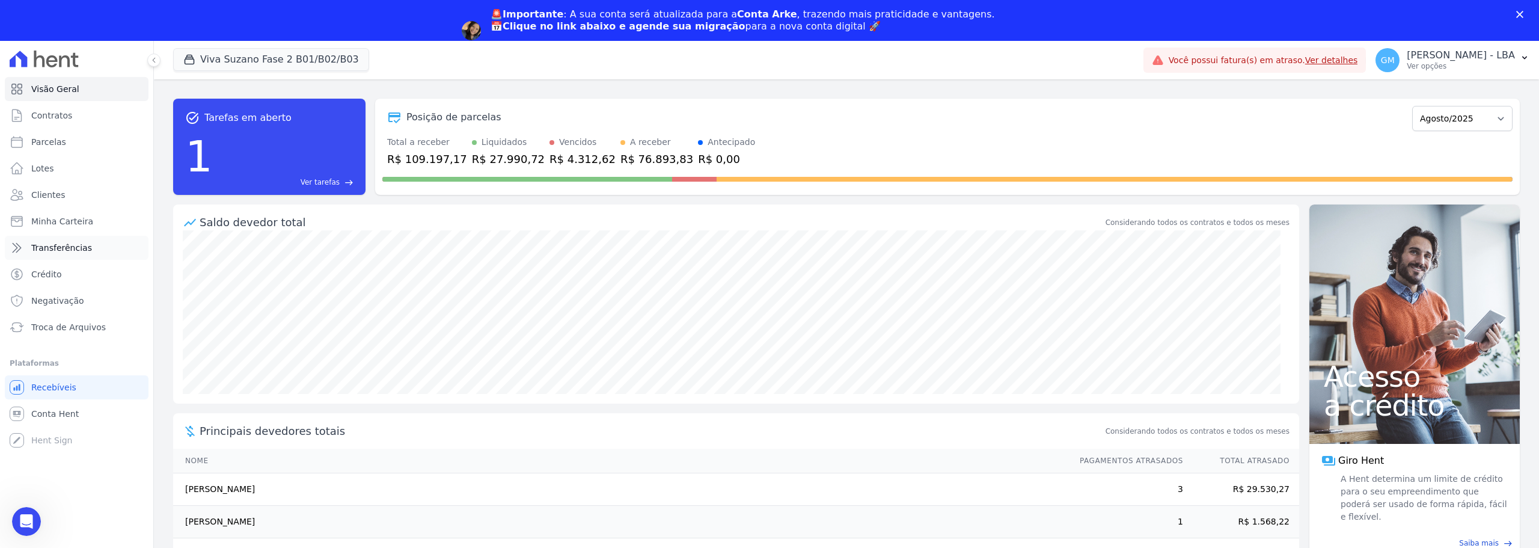
click at [80, 250] on span "Transferências" at bounding box center [61, 248] width 61 height 12
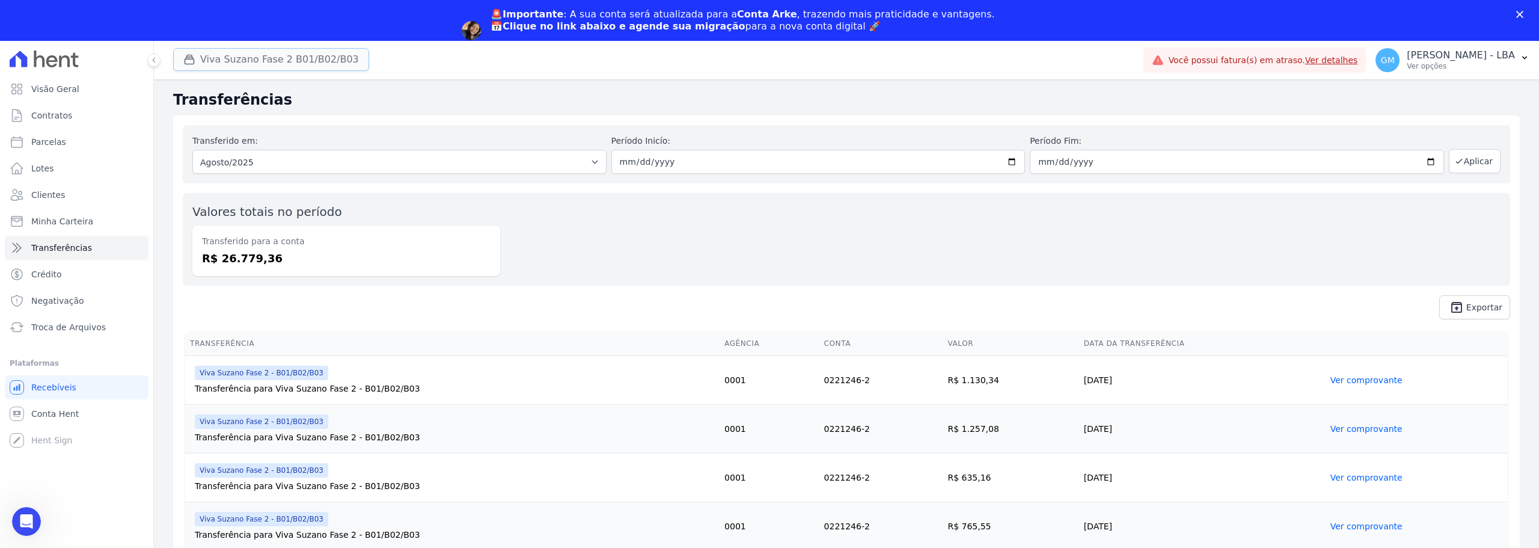
click at [320, 52] on button "Viva Suzano Fase 2 B01/B02/B03" at bounding box center [271, 59] width 196 height 23
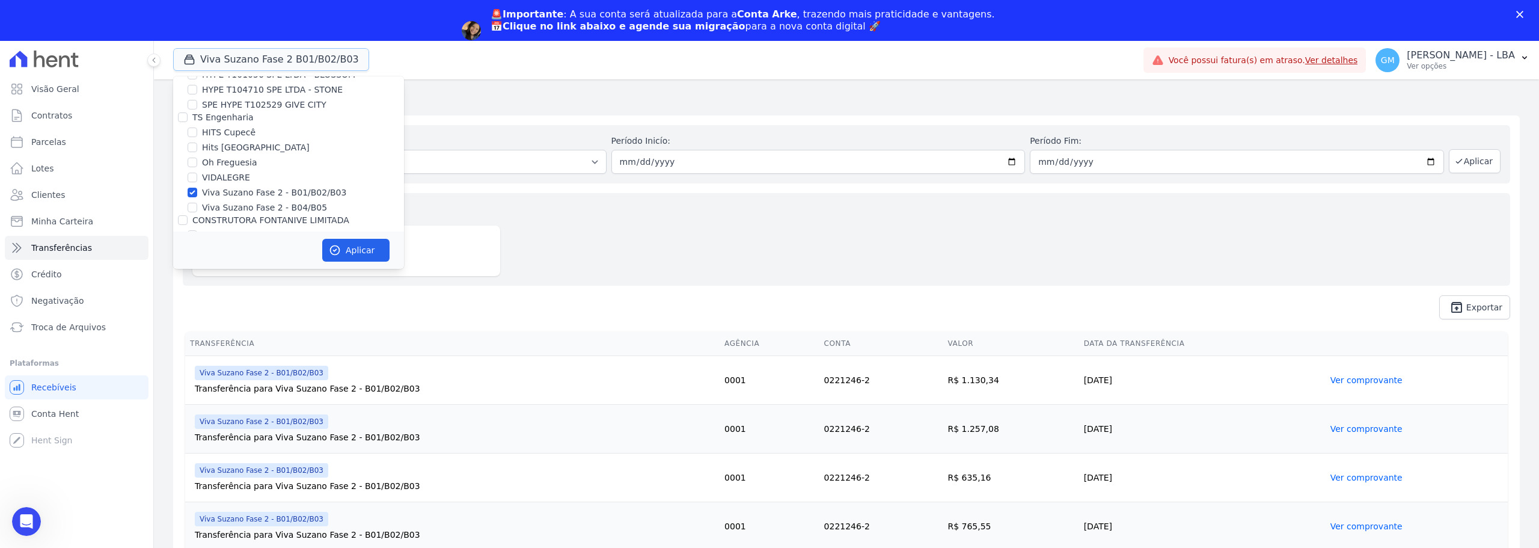
scroll to position [1503, 0]
click at [283, 235] on label "Viva Suzano Fase 2 - B04/B05" at bounding box center [264, 241] width 125 height 13
click at [197, 236] on input "Viva Suzano Fase 2 - B04/B05" at bounding box center [193, 241] width 10 height 10
checkbox input "true"
click at [360, 255] on button "Aplicar" at bounding box center [355, 250] width 67 height 23
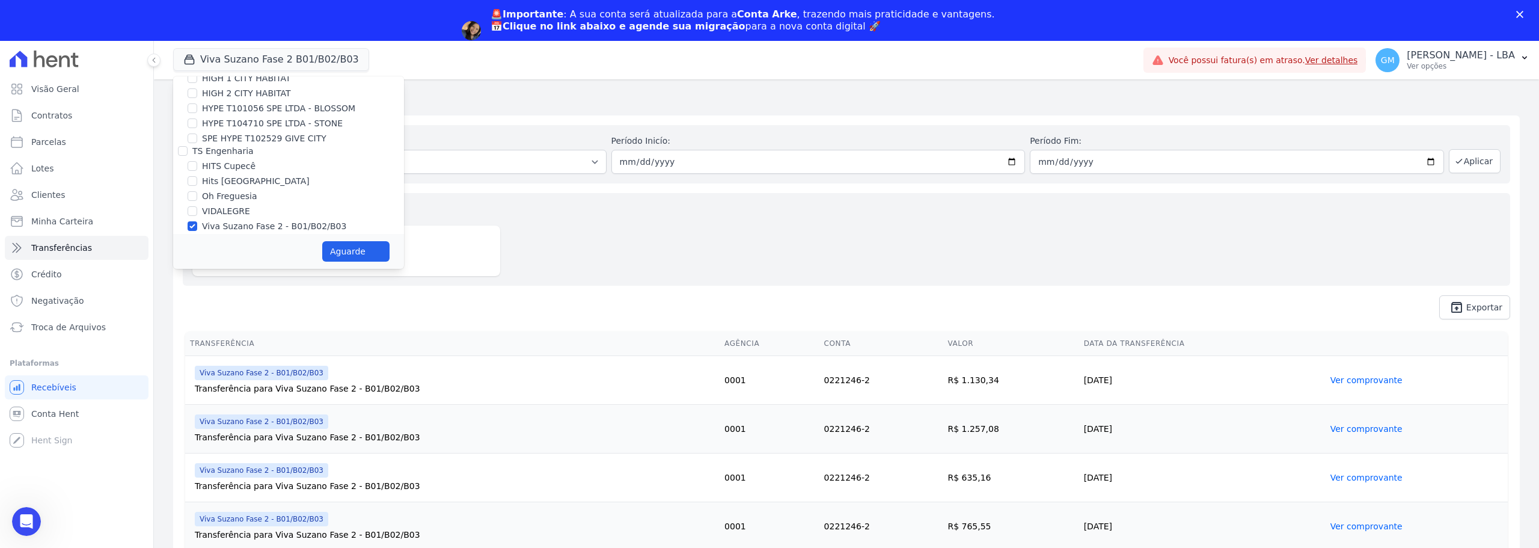
click at [572, 239] on div "Valores totais no período Transferido para a conta R$ 26.779,36" at bounding box center [847, 239] width 1328 height 93
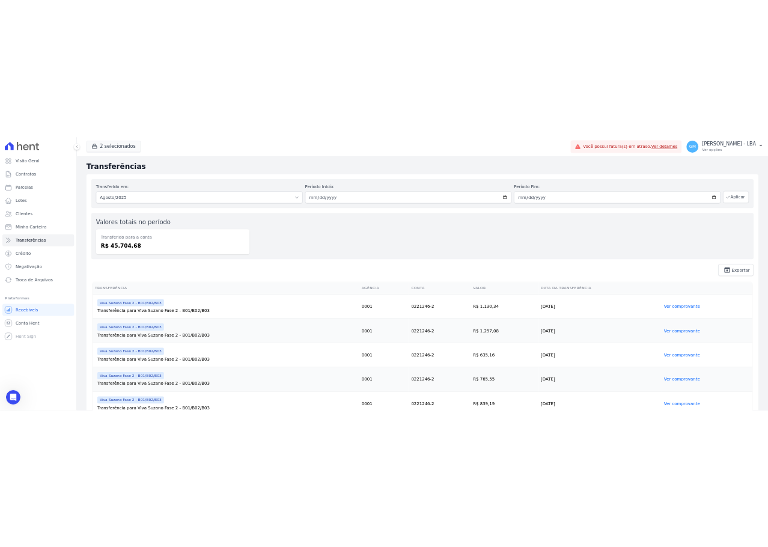
scroll to position [0, 0]
